Goal: Browse casually

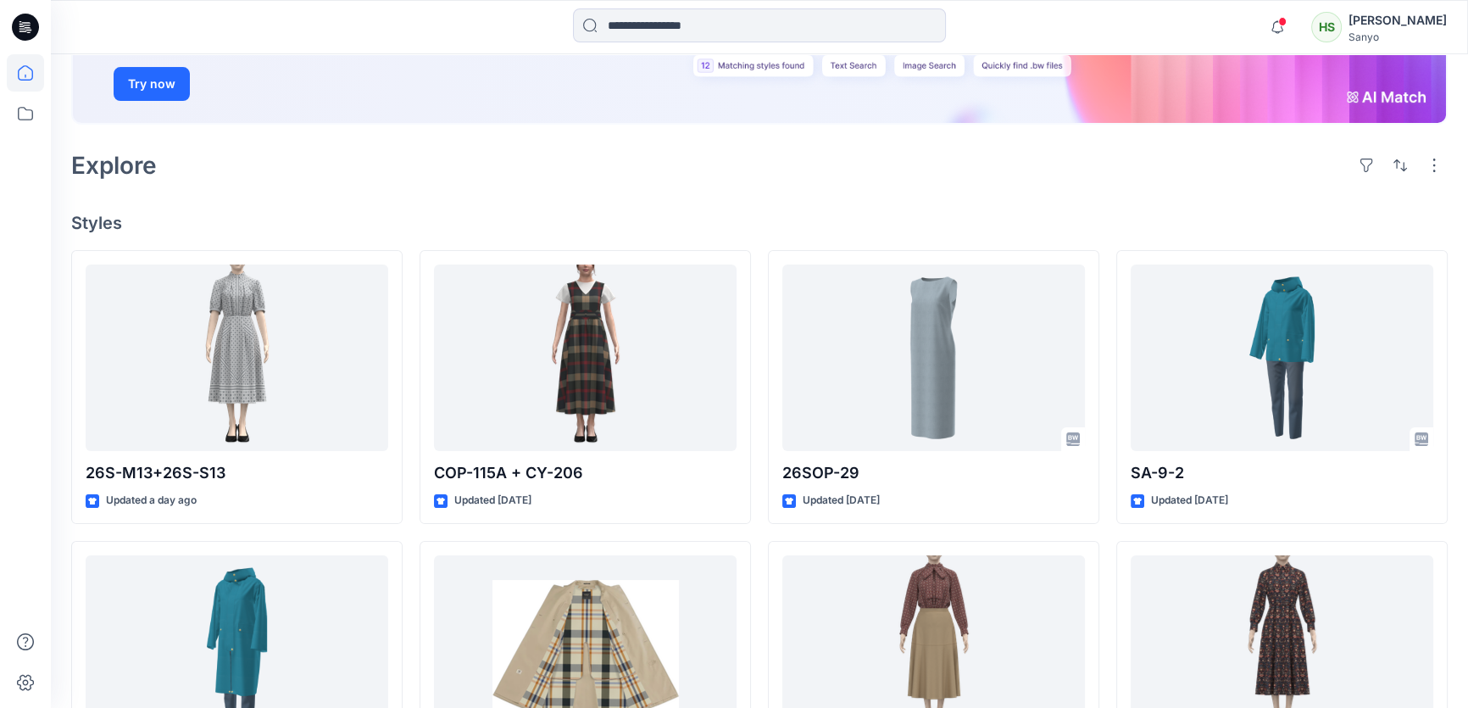
scroll to position [218, 0]
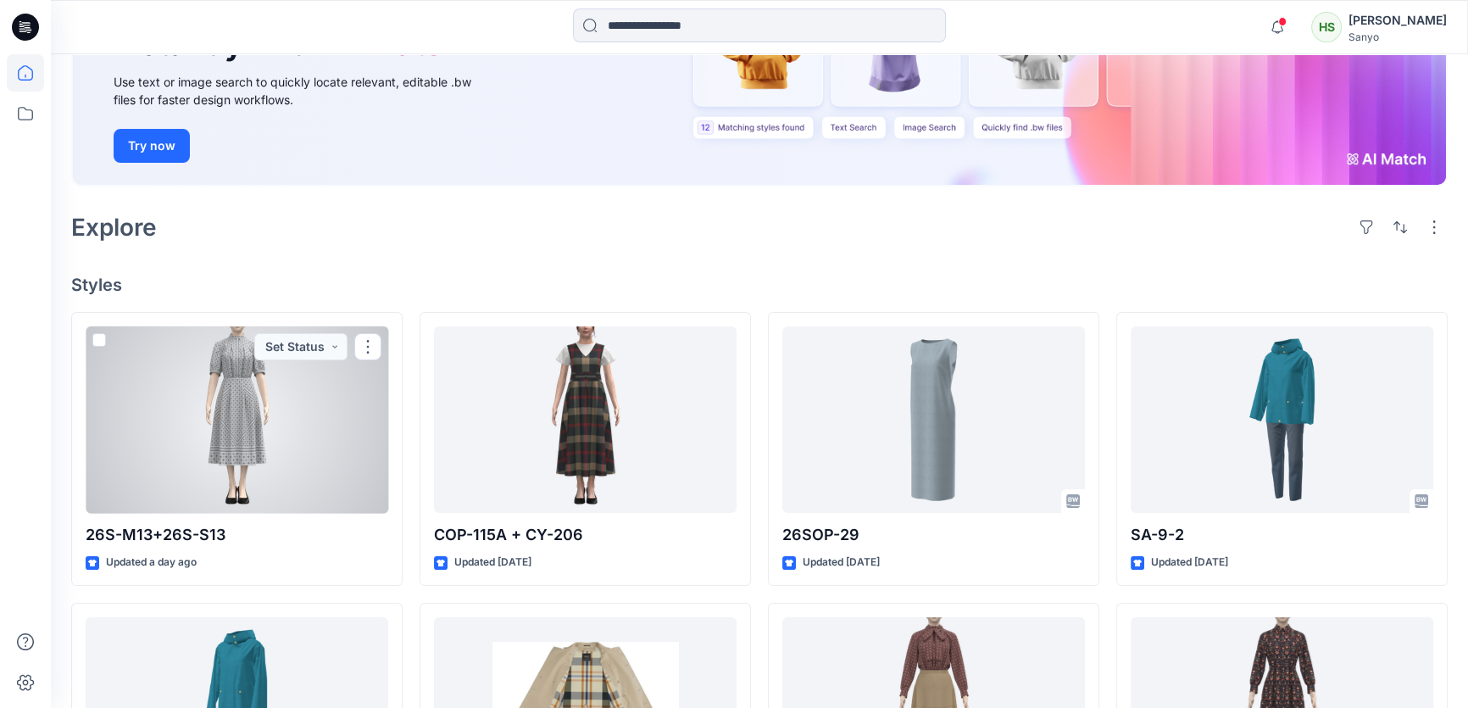
click at [302, 415] on div at bounding box center [237, 419] width 303 height 187
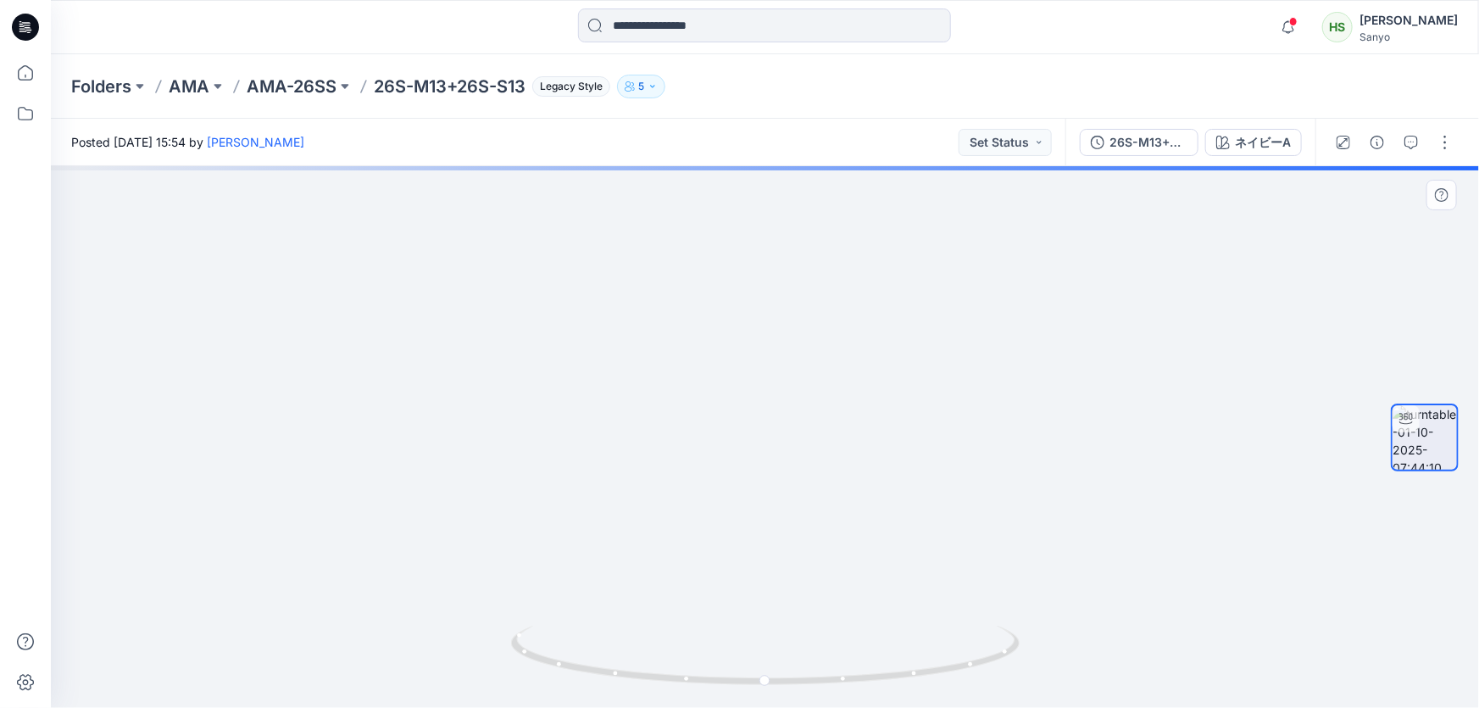
drag, startPoint x: 790, startPoint y: 511, endPoint x: 798, endPoint y: 553, distance: 42.4
drag, startPoint x: 796, startPoint y: 536, endPoint x: 808, endPoint y: 523, distance: 18.0
drag, startPoint x: 762, startPoint y: 683, endPoint x: 1072, endPoint y: 686, distance: 310.2
click at [1072, 686] on div at bounding box center [765, 437] width 1428 height 542
drag, startPoint x: 975, startPoint y: 585, endPoint x: 966, endPoint y: 230, distance: 355.2
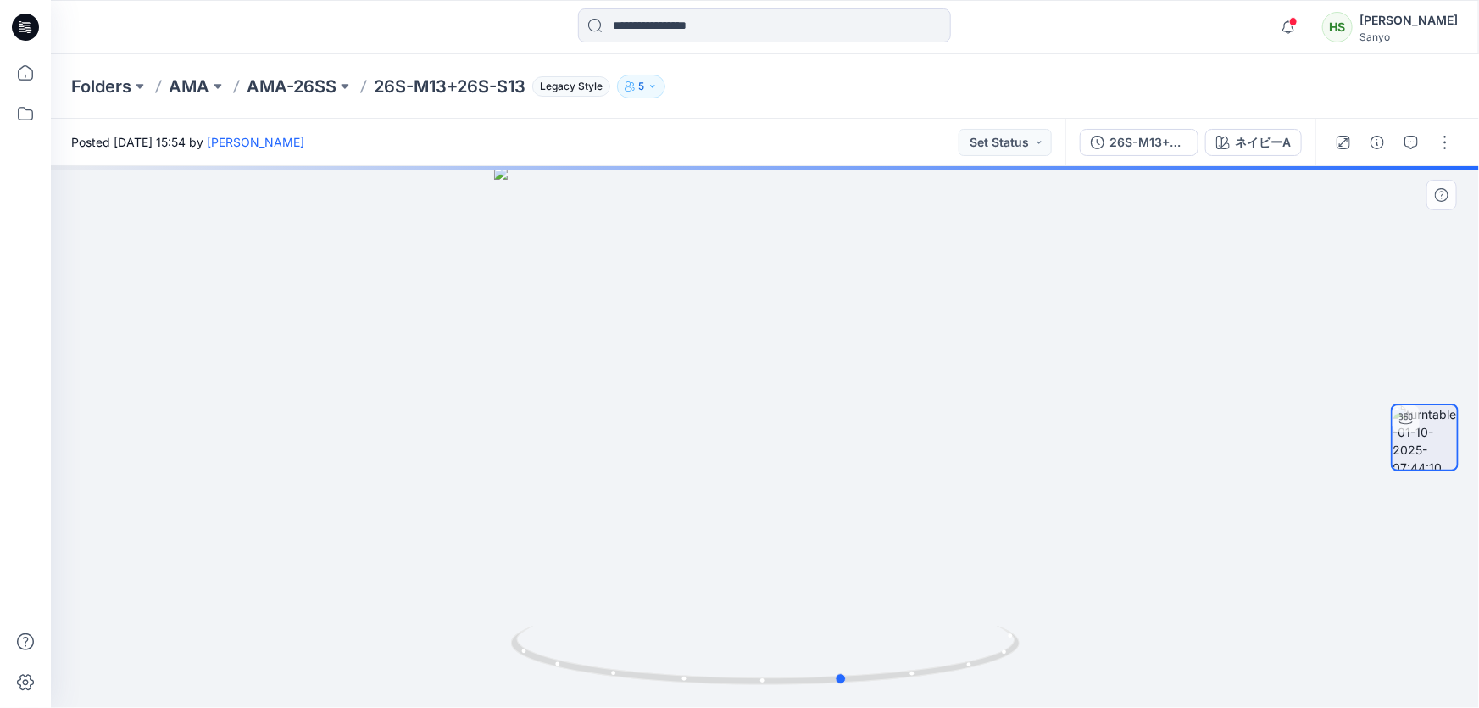
drag, startPoint x: 913, startPoint y: 669, endPoint x: 695, endPoint y: 609, distance: 225.7
click at [681, 677] on icon at bounding box center [767, 657] width 513 height 64
drag, startPoint x: 834, startPoint y: 321, endPoint x: 836, endPoint y: 431, distance: 110.2
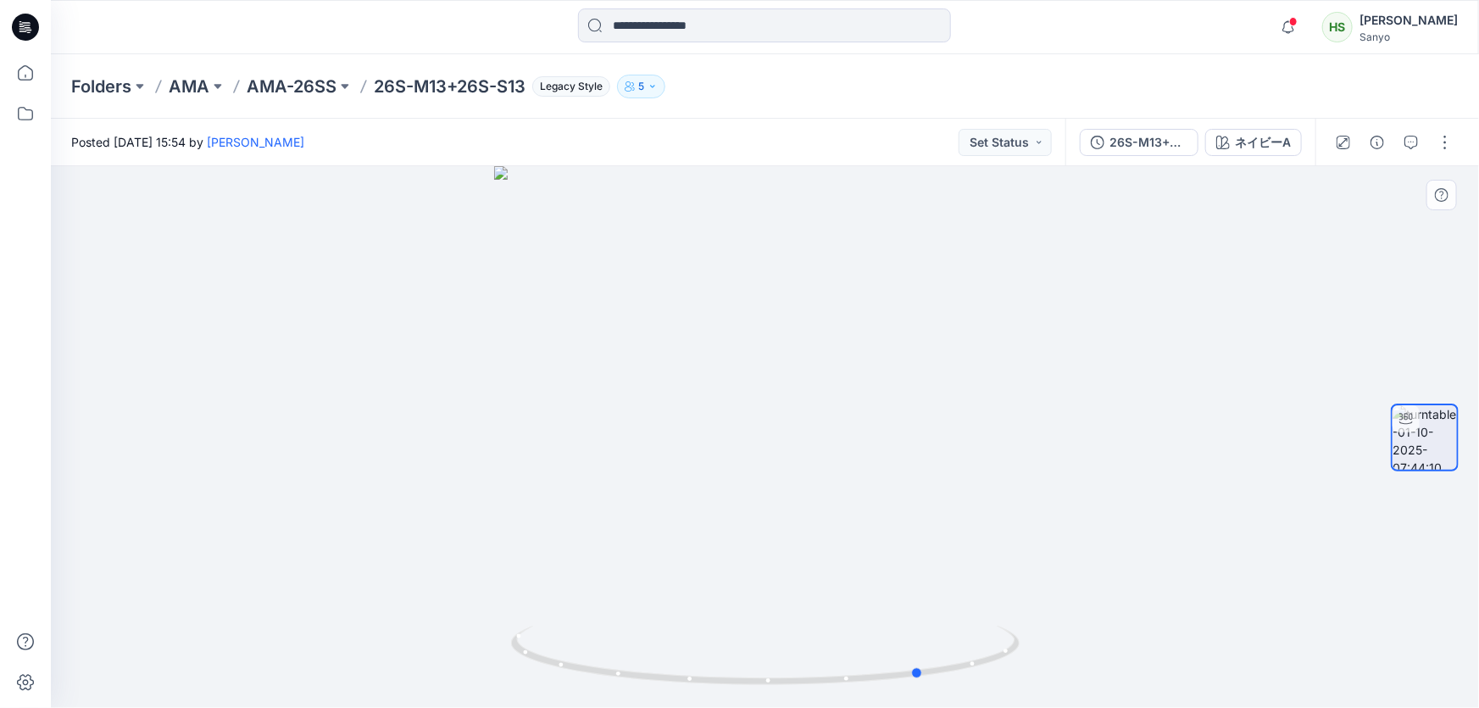
drag, startPoint x: 942, startPoint y: 680, endPoint x: 1021, endPoint y: 705, distance: 82.6
click at [1021, 705] on div at bounding box center [765, 437] width 1428 height 542
drag, startPoint x: 894, startPoint y: 585, endPoint x: 853, endPoint y: 363, distance: 225.7
drag, startPoint x: 875, startPoint y: 698, endPoint x: 1212, endPoint y: 680, distance: 337.7
click at [1212, 680] on div at bounding box center [765, 437] width 1428 height 542
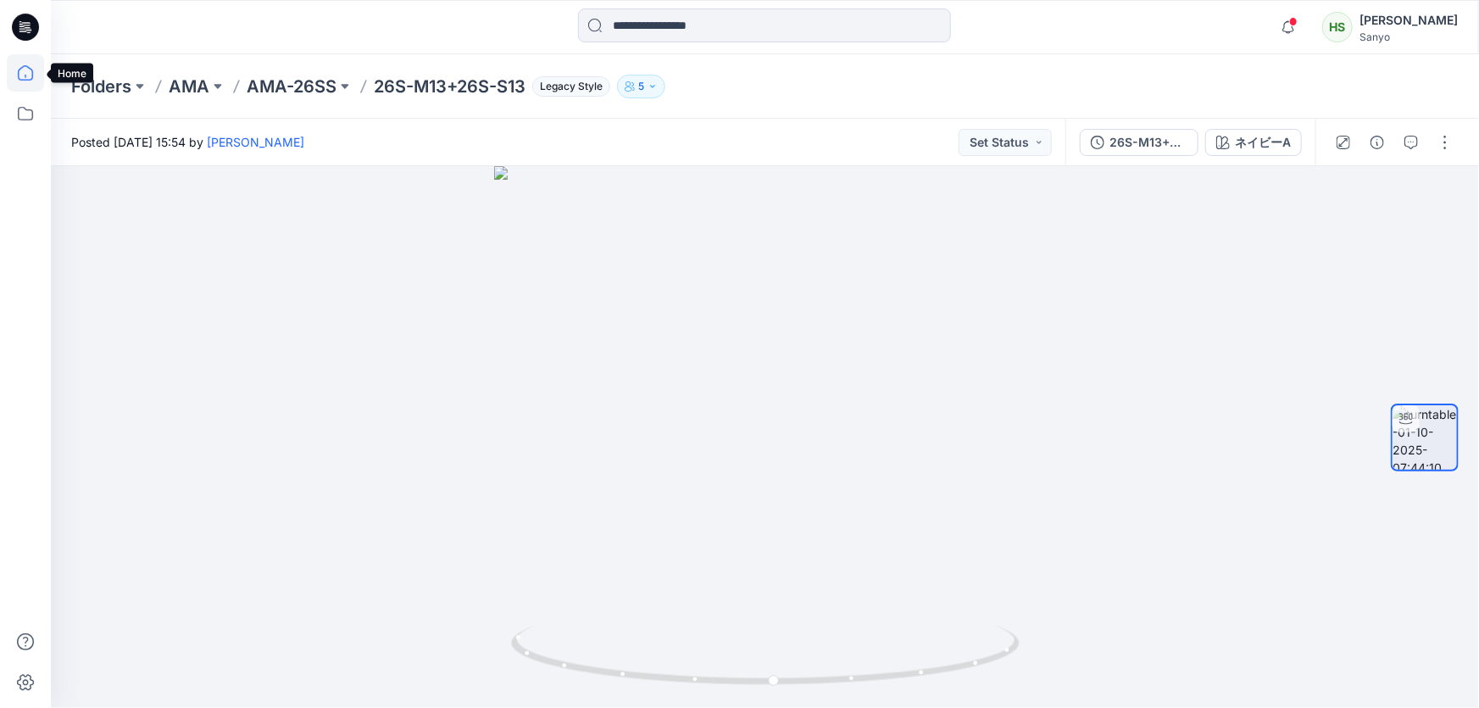
click at [31, 81] on icon at bounding box center [25, 72] width 37 height 37
